Goal: Transaction & Acquisition: Purchase product/service

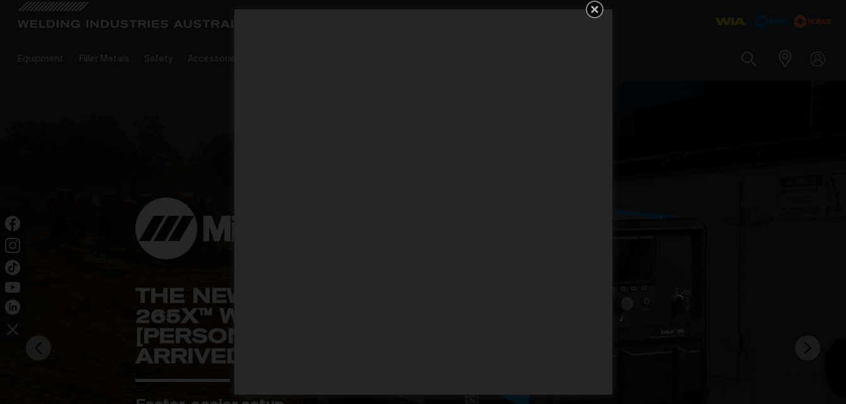
click at [595, 8] on icon "Get 5 WIA Welding Guides Free!" at bounding box center [595, 10] width 8 height 8
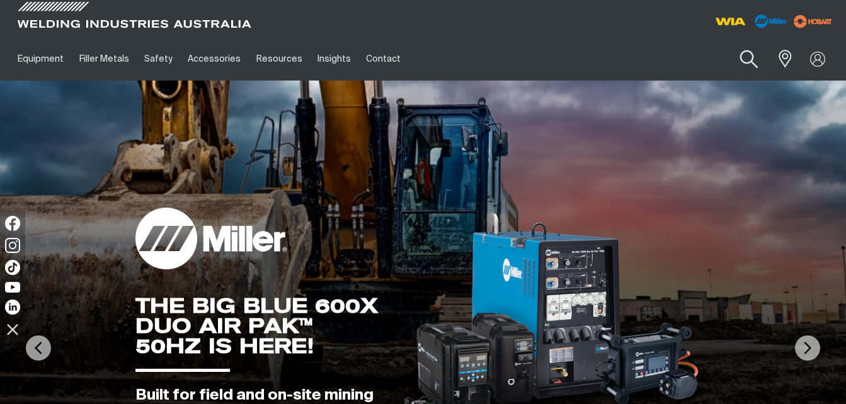
click at [748, 54] on button "Search products" at bounding box center [749, 60] width 51 height 36
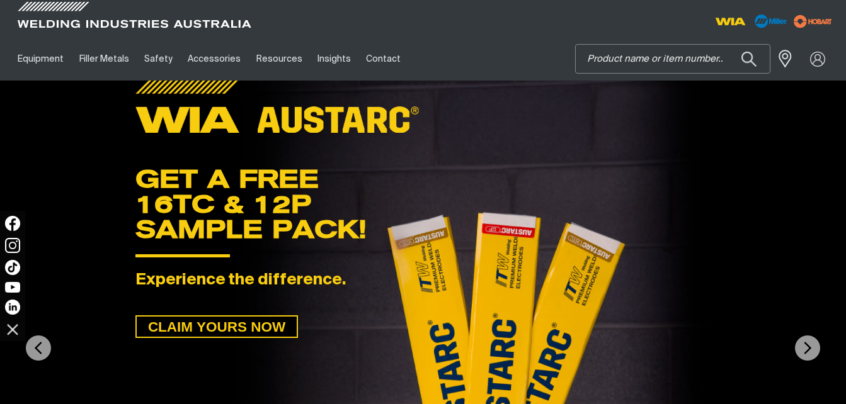
click at [679, 49] on input "Search" at bounding box center [673, 59] width 194 height 28
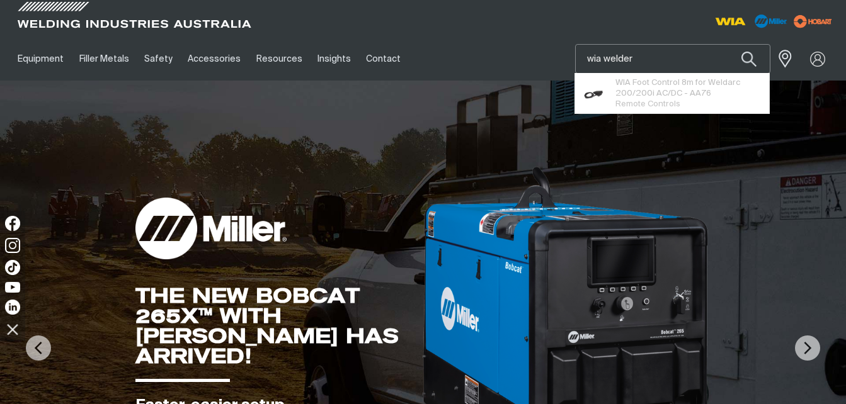
type input "wia welder"
click at [728, 44] on button "Search products" at bounding box center [749, 59] width 43 height 30
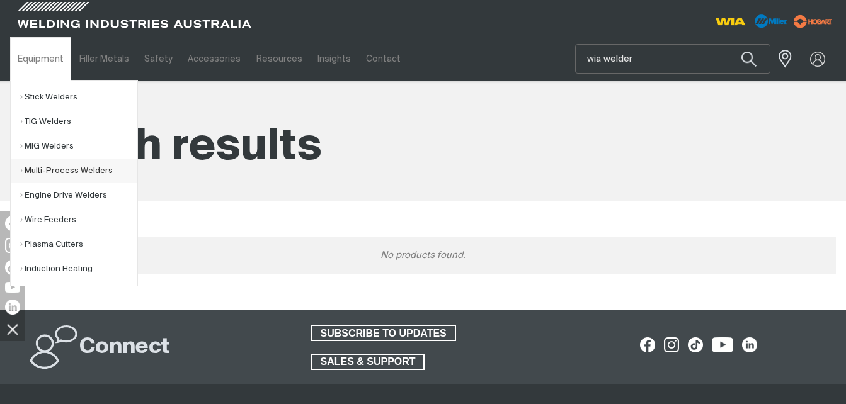
click at [81, 165] on link "Multi-Process Welders" at bounding box center [78, 171] width 117 height 25
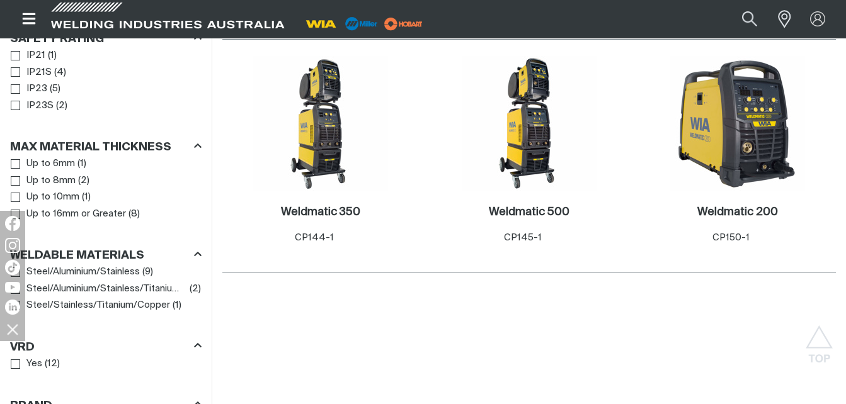
scroll to position [1008, 0]
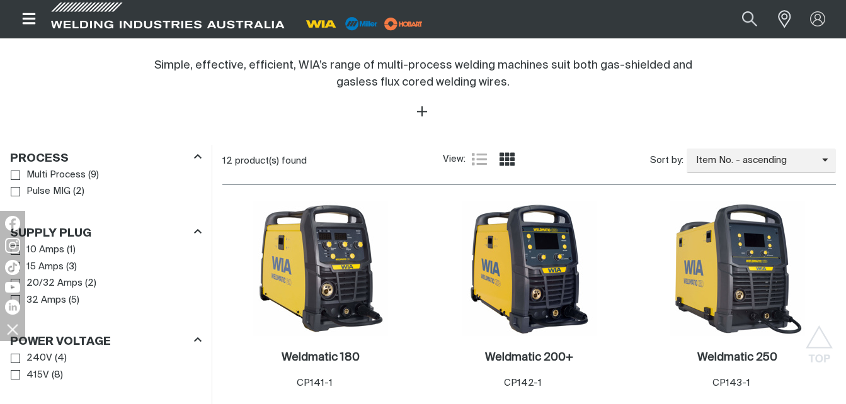
scroll to position [454, 0]
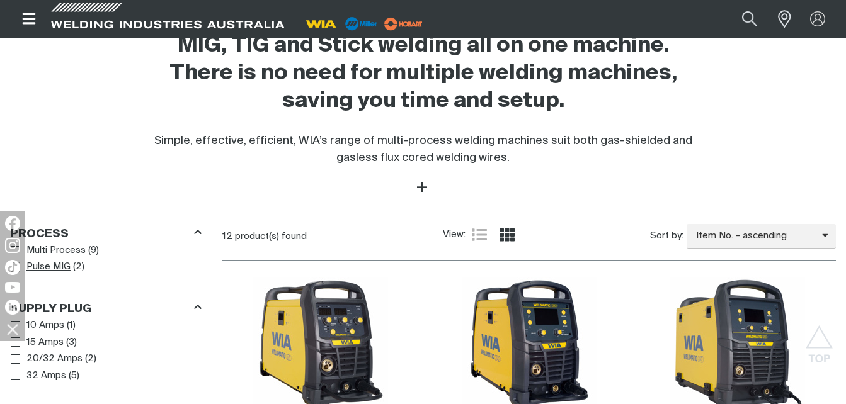
click at [57, 261] on span "Pulse MIG" at bounding box center [48, 267] width 44 height 14
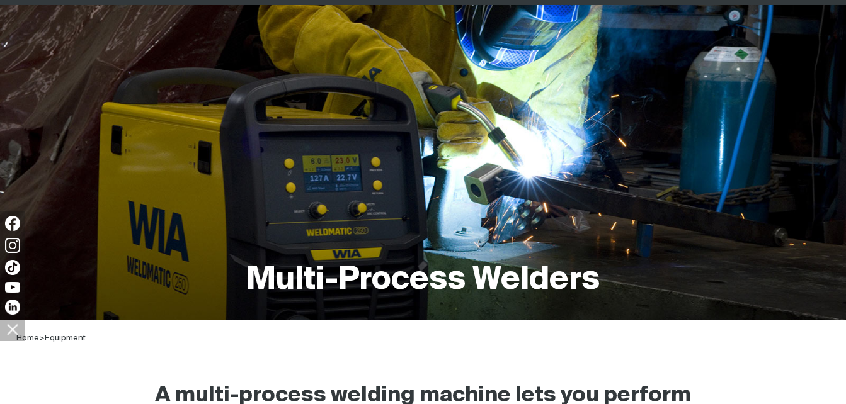
scroll to position [50, 0]
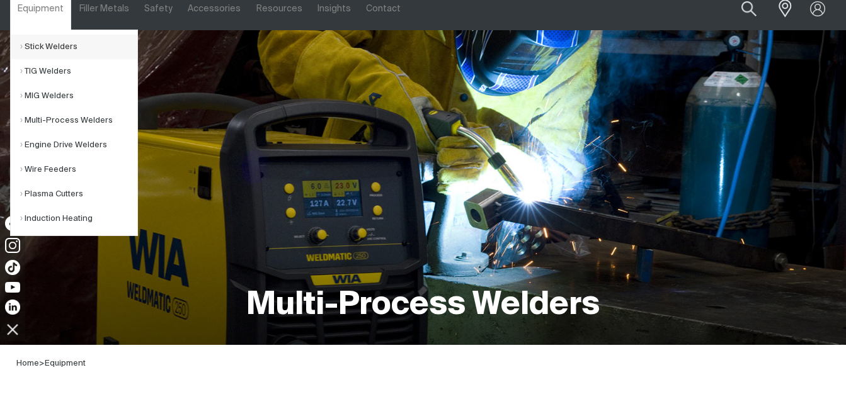
click at [64, 45] on link "Stick Welders" at bounding box center [78, 47] width 117 height 25
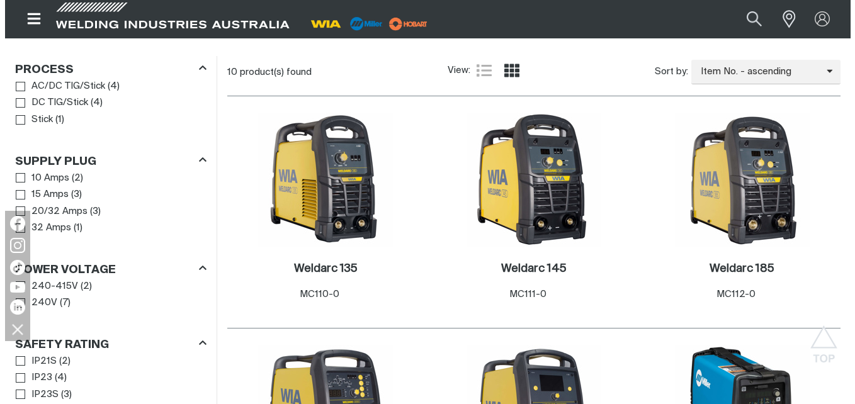
scroll to position [554, 0]
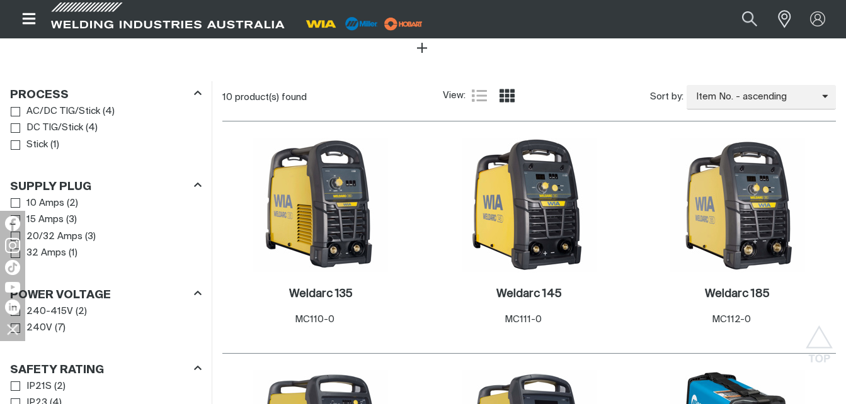
click at [25, 22] on icon "Open top menu" at bounding box center [29, 18] width 18 height 15
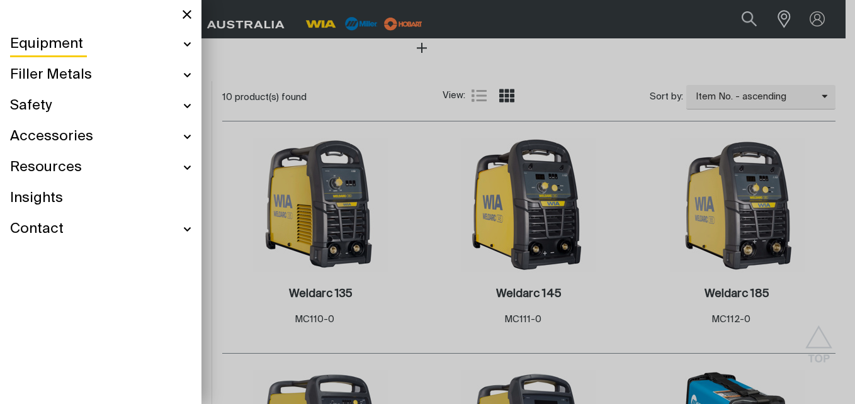
click at [179, 39] on div "Equipment" at bounding box center [100, 44] width 181 height 31
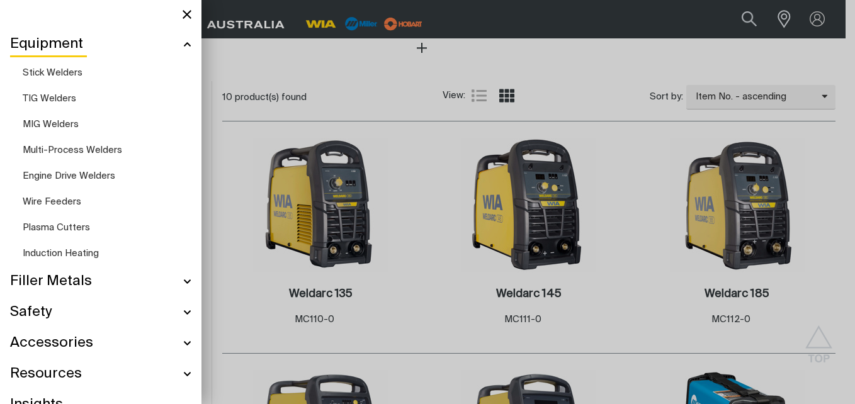
scroll to position [512, 0]
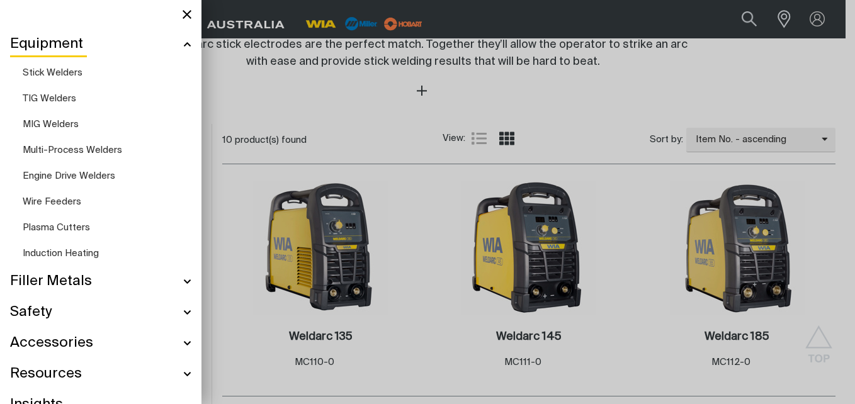
click at [76, 224] on span "Plasma Cutters" at bounding box center [56, 227] width 67 height 9
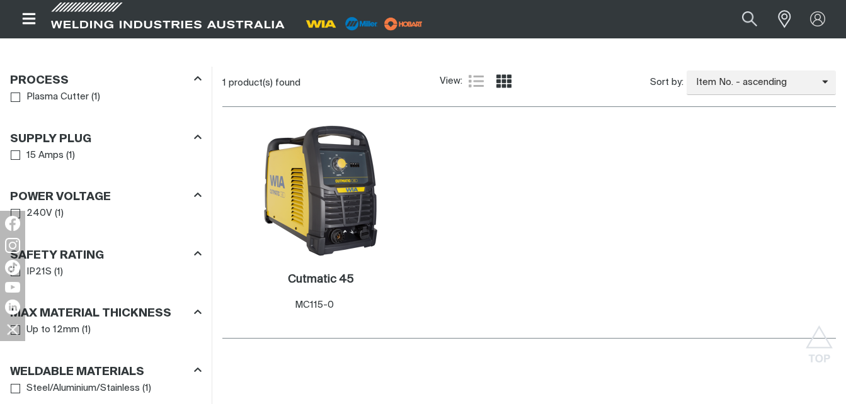
scroll to position [605, 0]
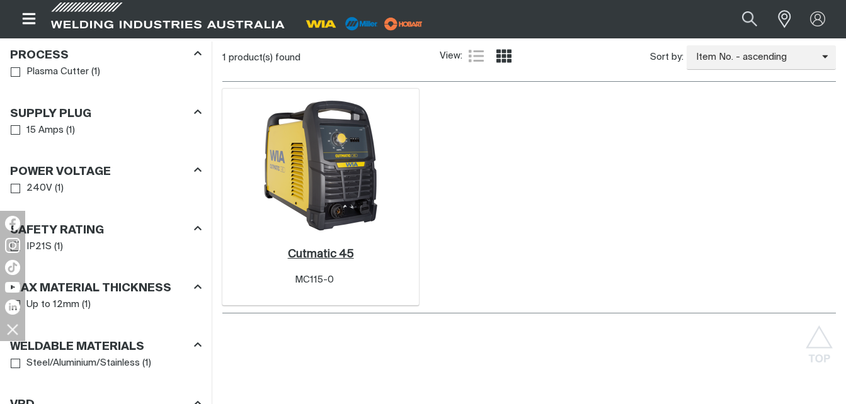
click at [314, 251] on h2 "Cutmatic 45 ." at bounding box center [321, 254] width 66 height 11
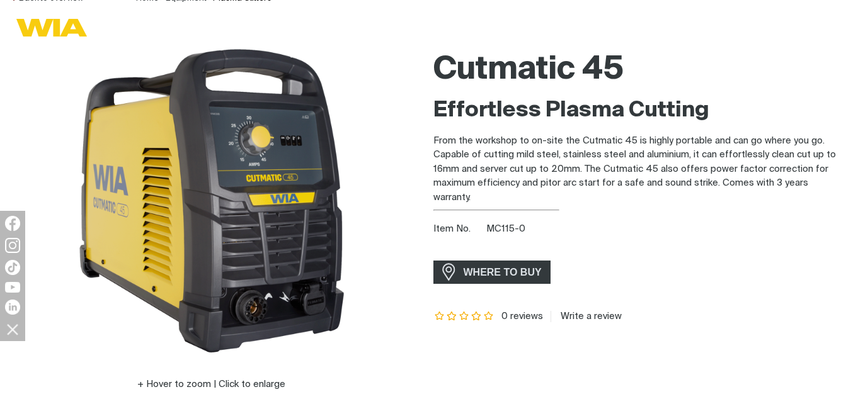
scroll to position [202, 0]
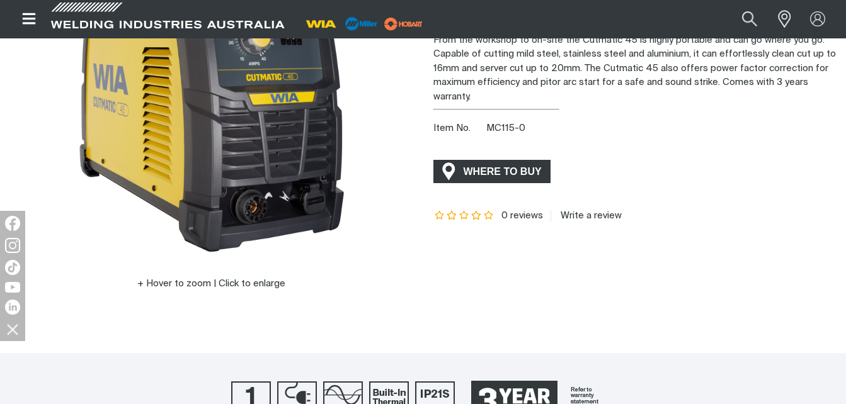
click at [503, 165] on span "WHERE TO BUY" at bounding box center [502, 172] width 94 height 20
